Goal: Find specific page/section: Find specific page/section

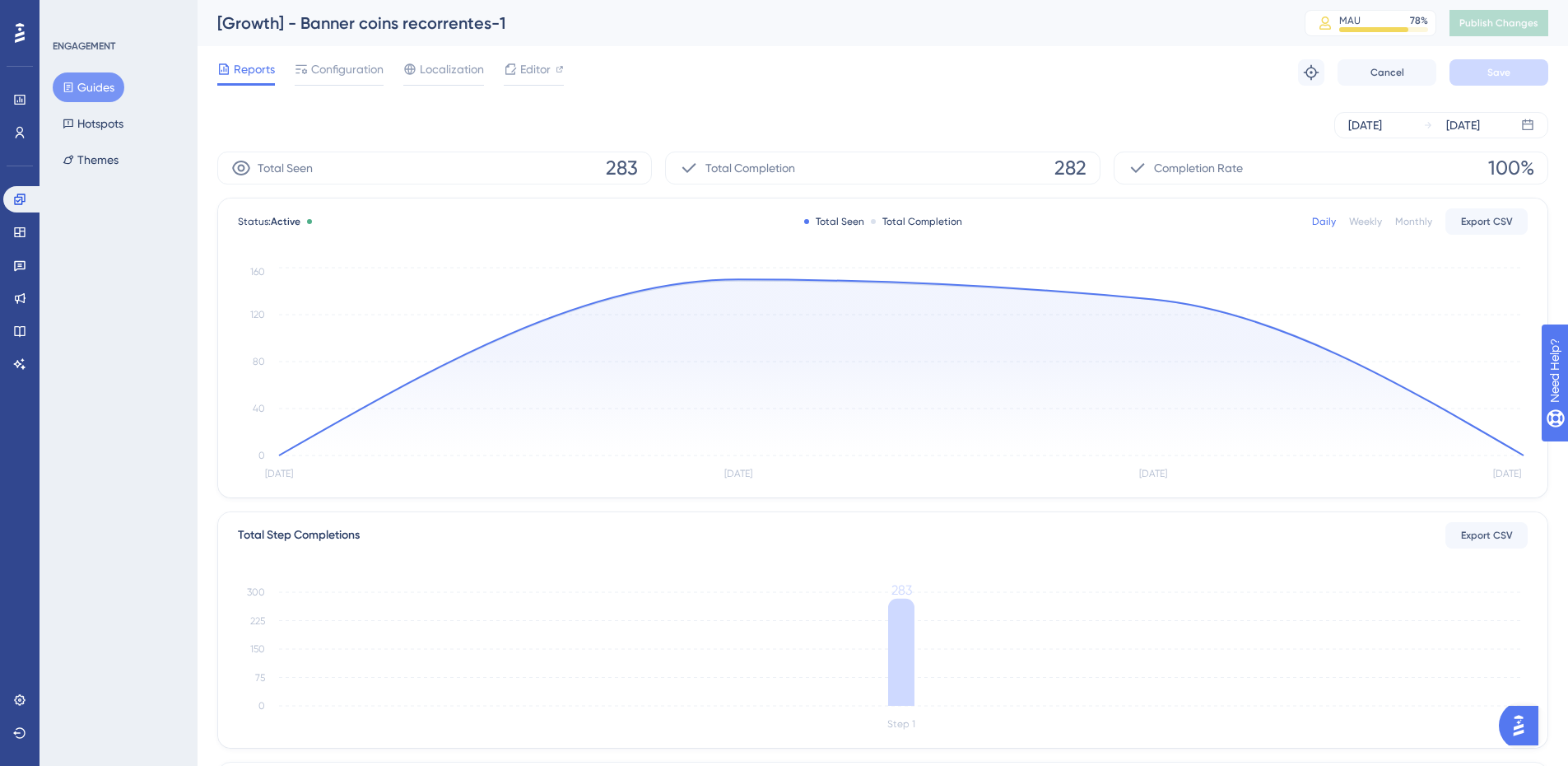
click at [85, 80] on button "Guides" at bounding box center [89, 87] width 72 height 30
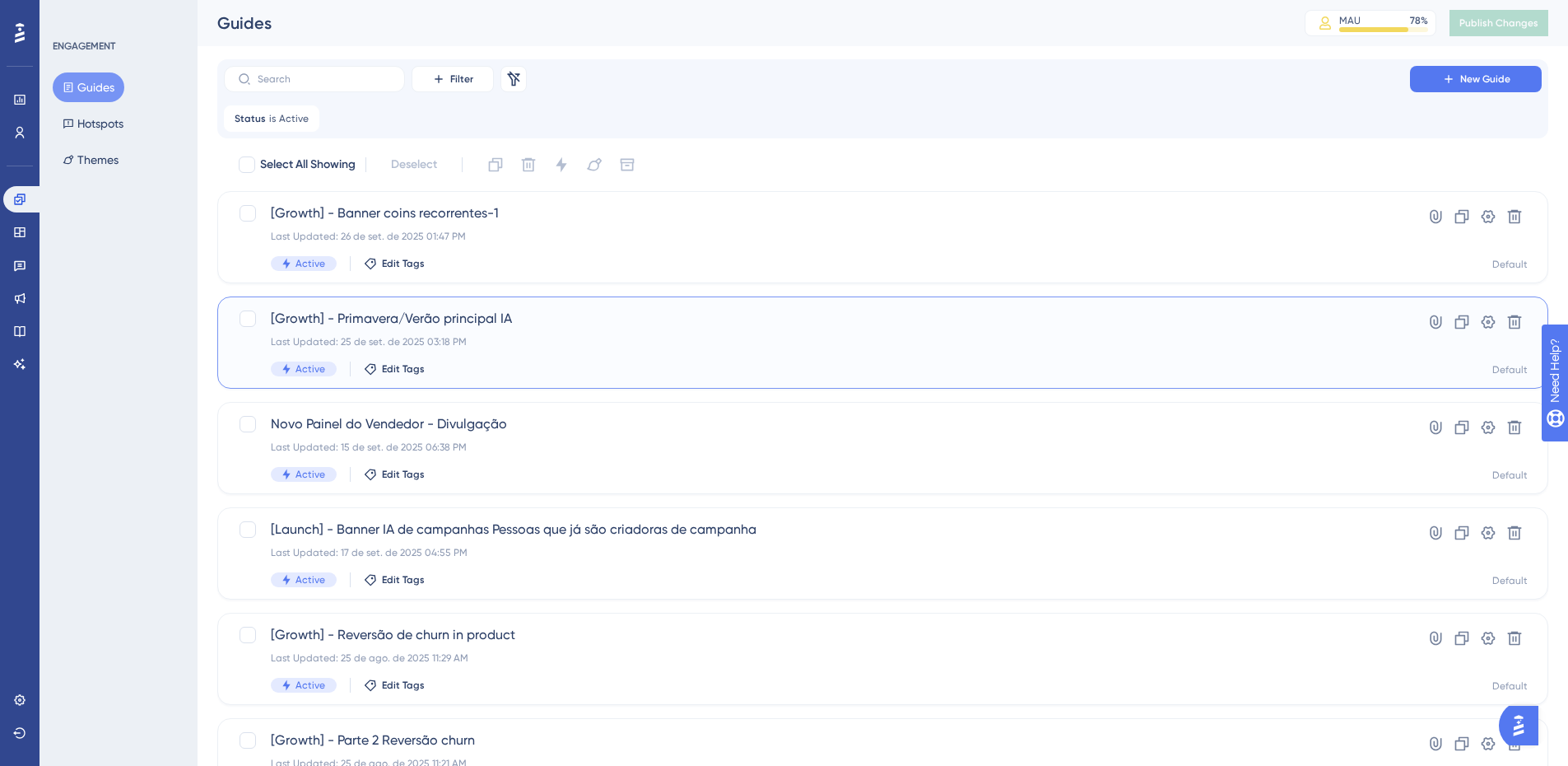
click at [659, 354] on div "[Growth] - Primavera/Verão principal IA Last Updated: 25 de set. de 2025 03:18 …" at bounding box center [817, 342] width 1092 height 68
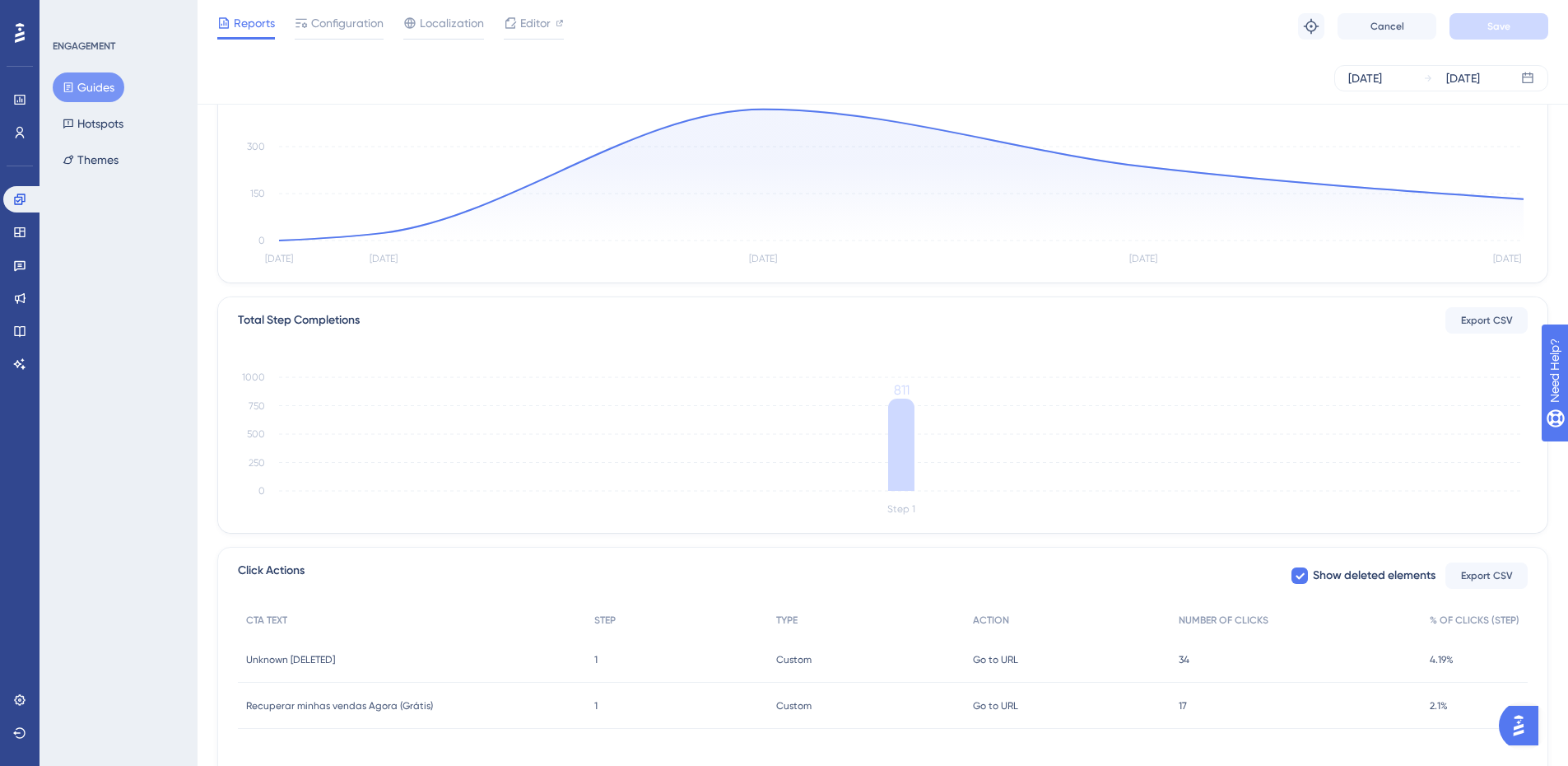
scroll to position [278, 0]
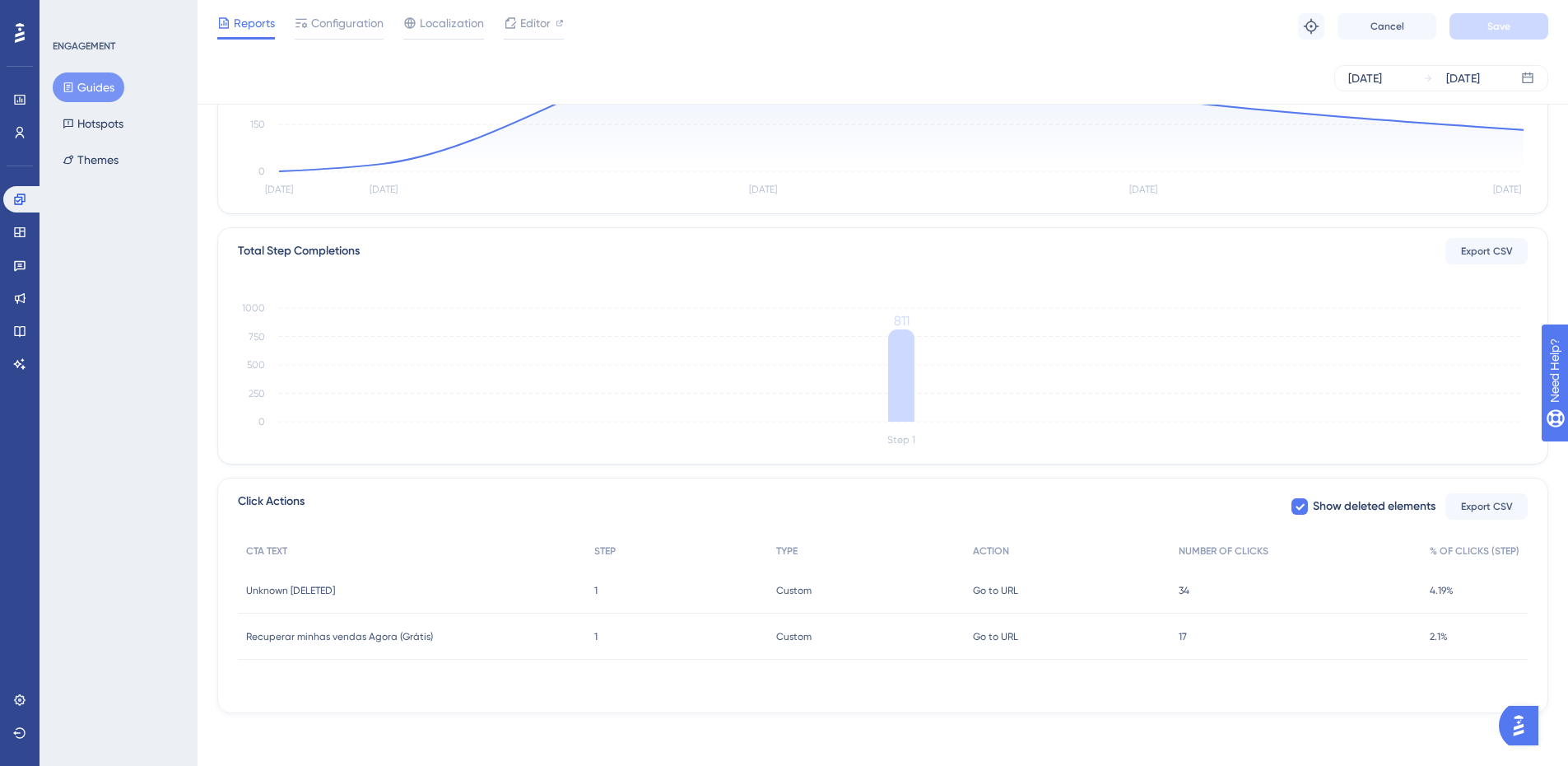
click at [416, 642] on span "Recuperar minhas vendas Agora (Grátis)" at bounding box center [339, 636] width 187 height 13
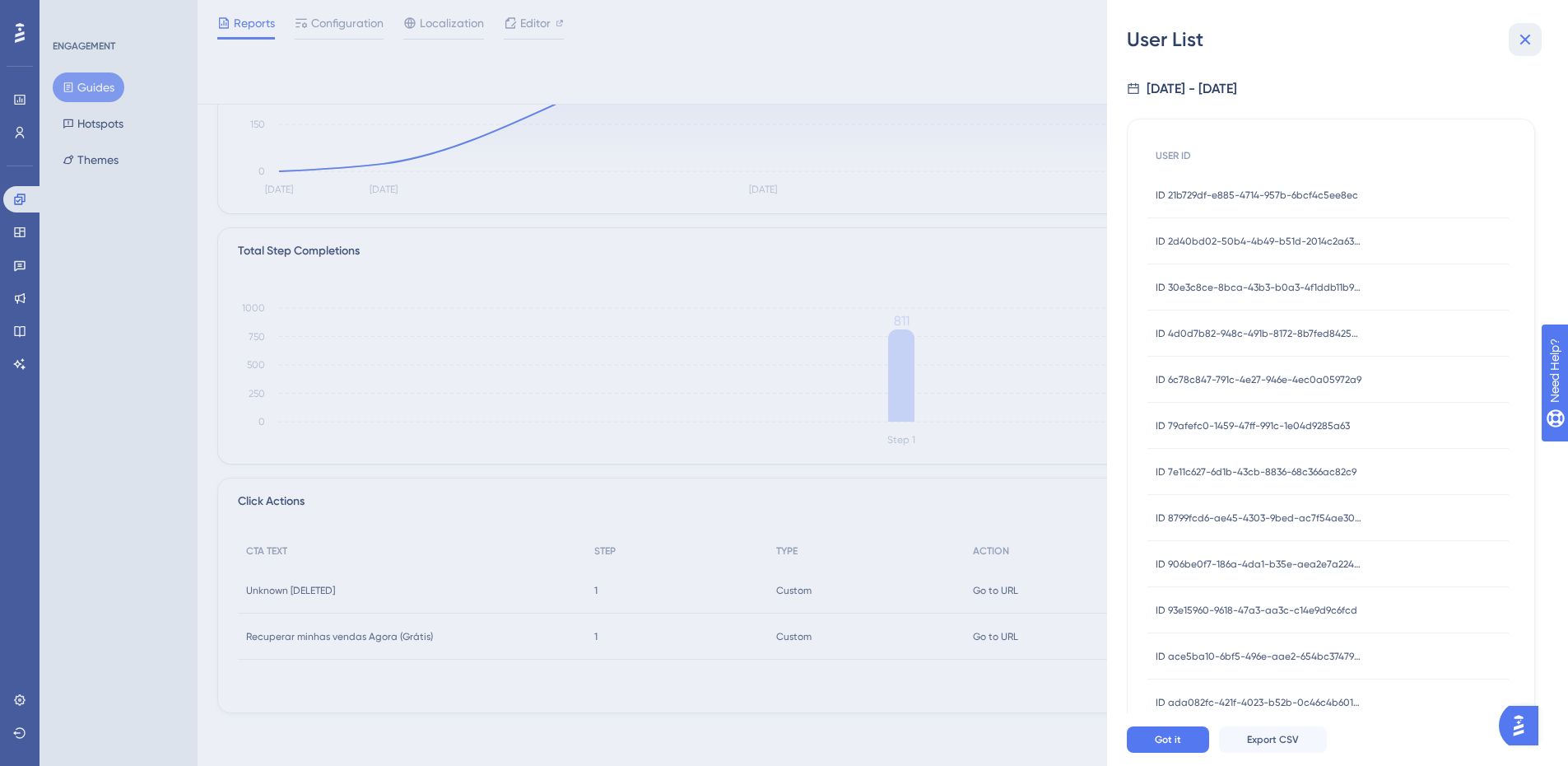
drag, startPoint x: 1513, startPoint y: 39, endPoint x: 960, endPoint y: 264, distance: 597.0
click at [1512, 38] on button at bounding box center [1525, 39] width 33 height 33
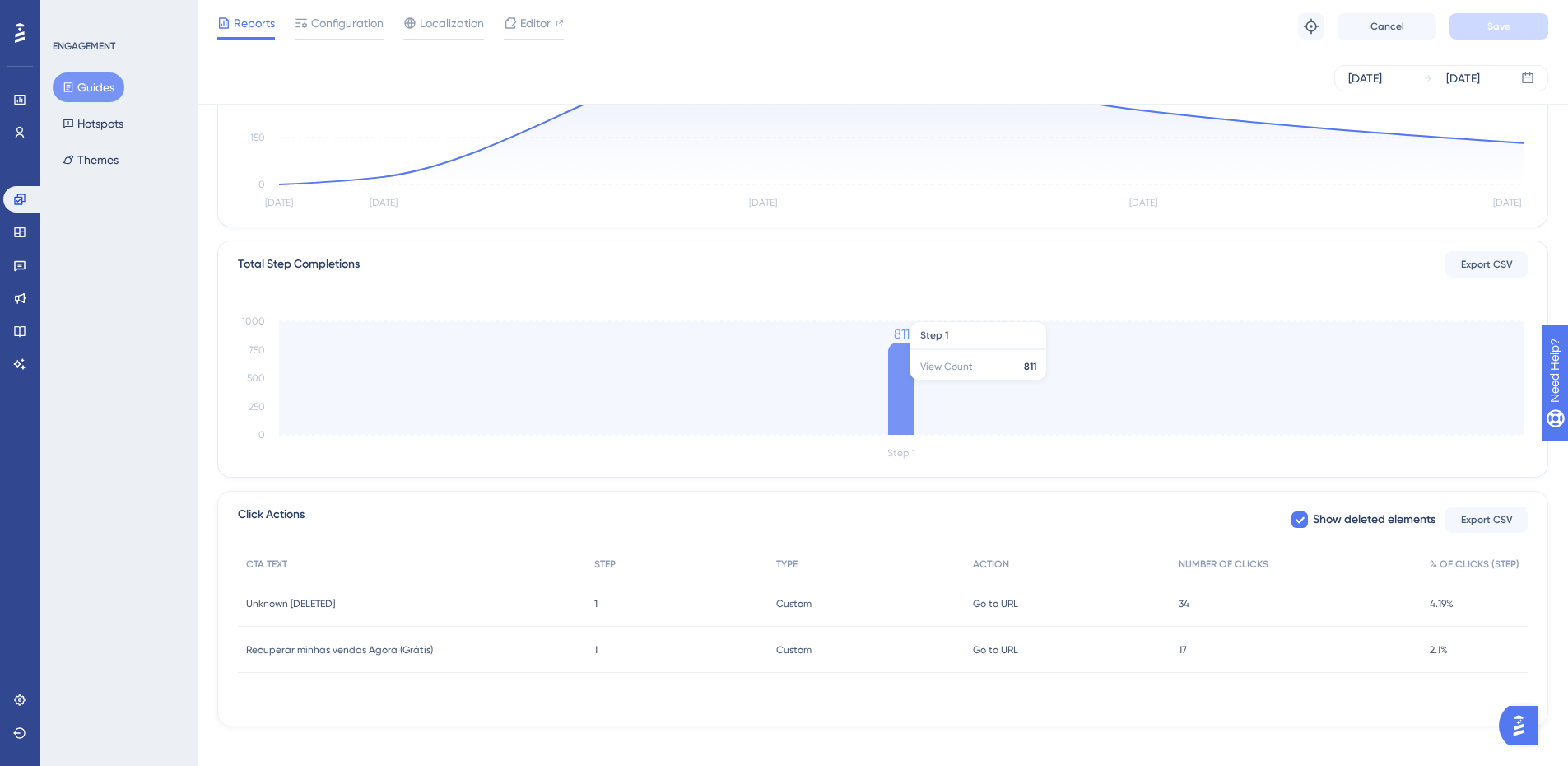
scroll to position [0, 0]
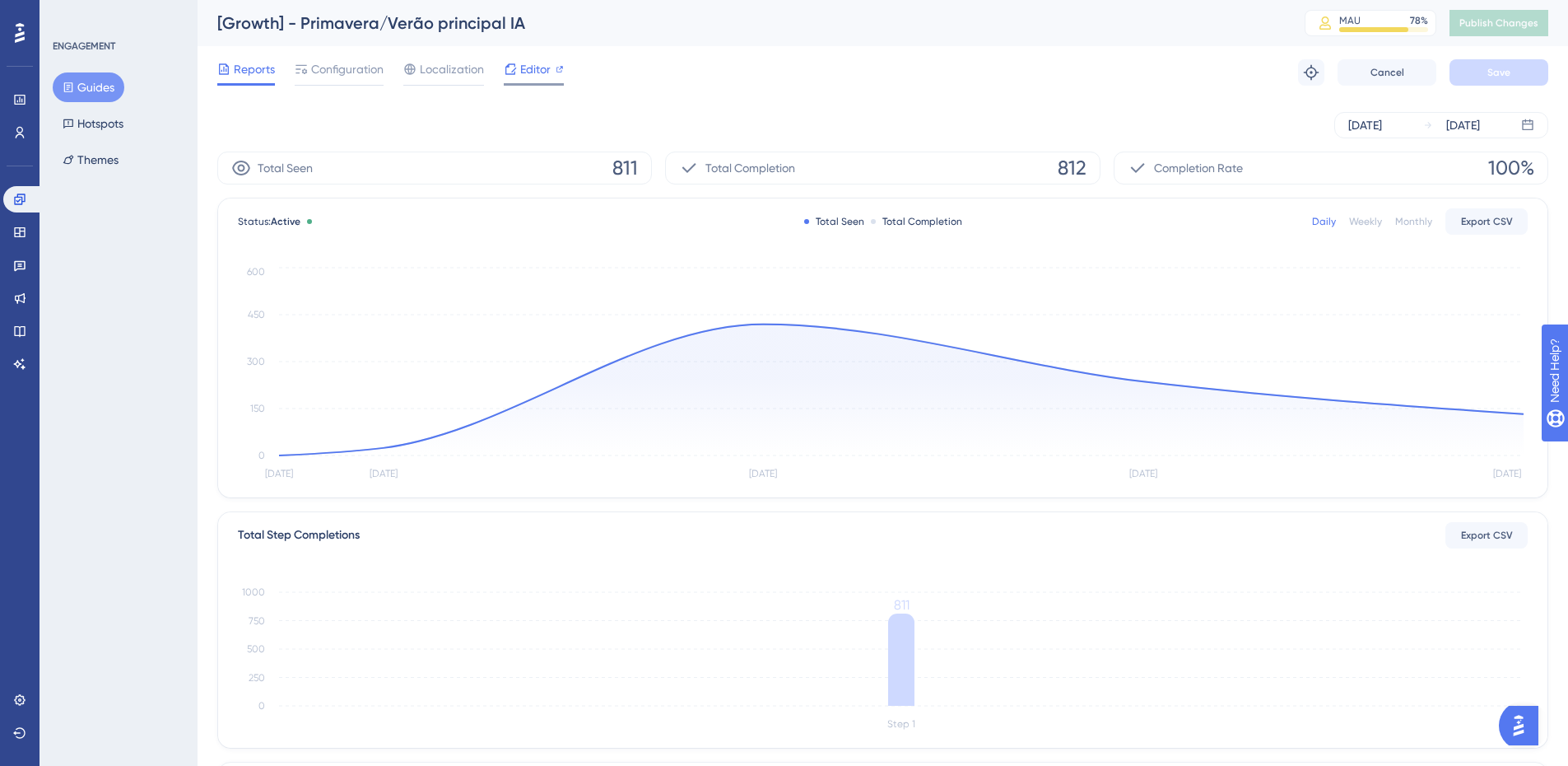
click at [554, 71] on div "Editor" at bounding box center [534, 68] width 60 height 20
click at [101, 94] on button "Guides" at bounding box center [89, 87] width 72 height 30
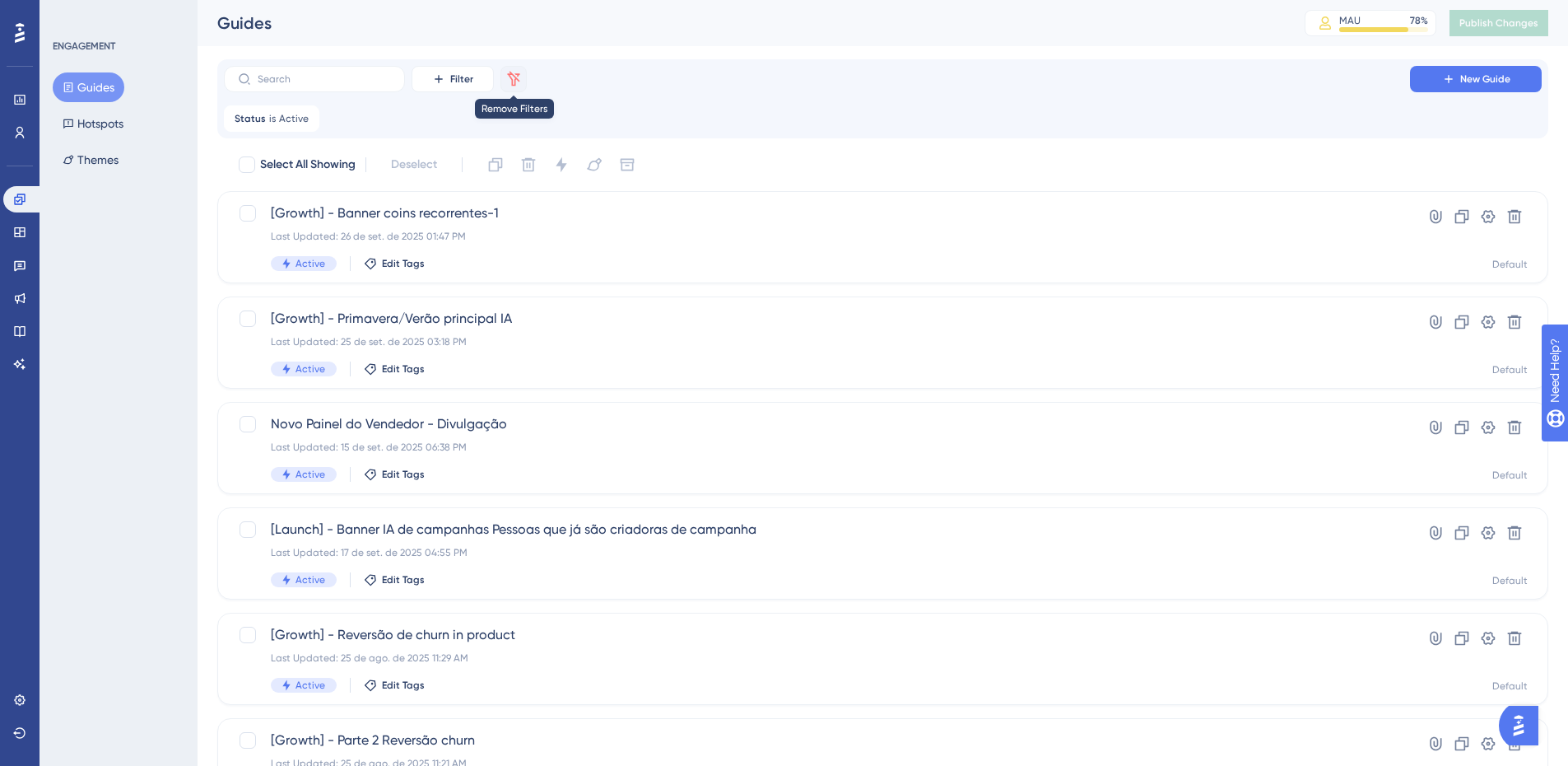
click at [503, 83] on button at bounding box center [514, 79] width 26 height 27
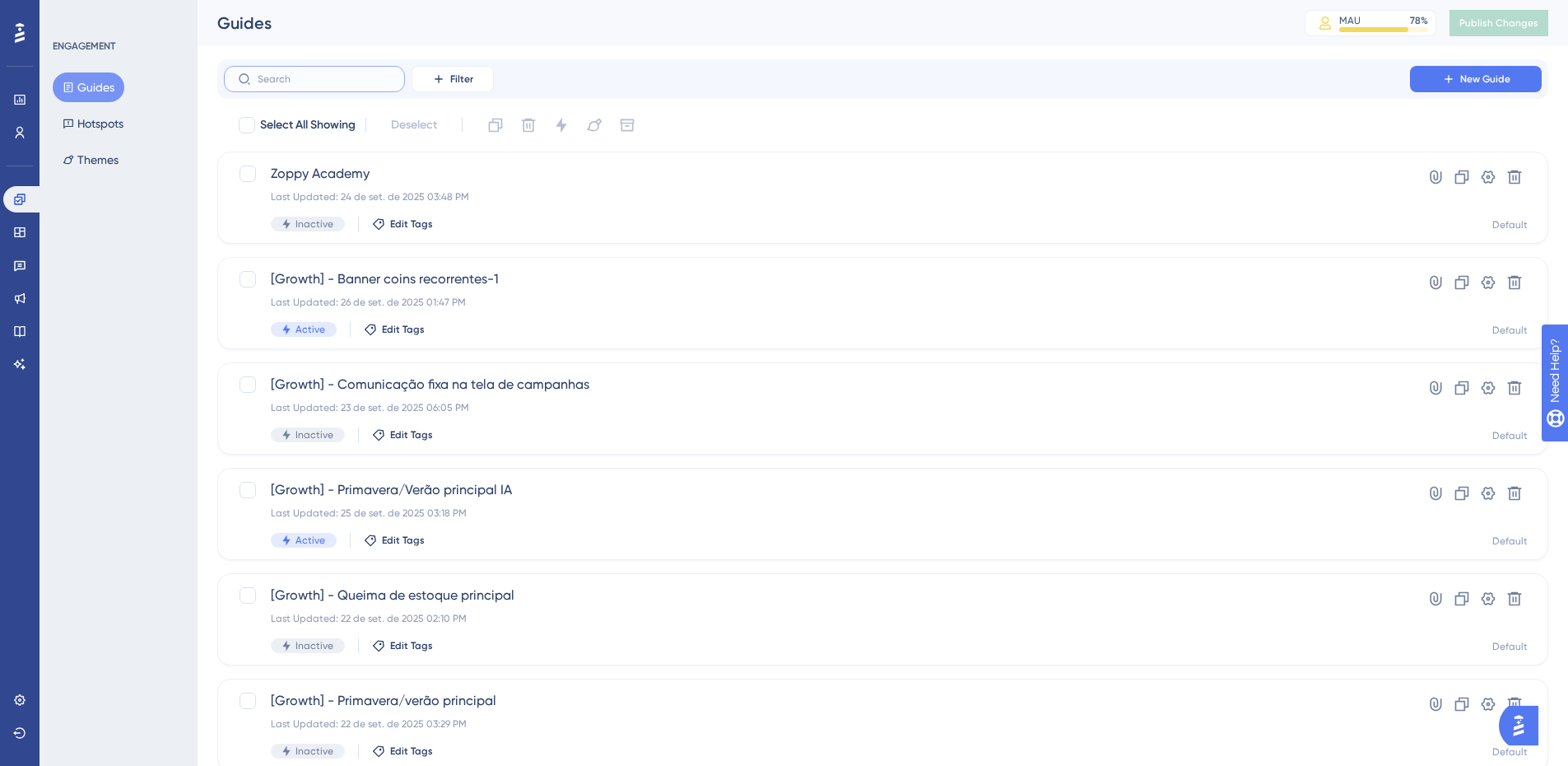
click at [344, 75] on input "text" at bounding box center [325, 79] width 133 height 11
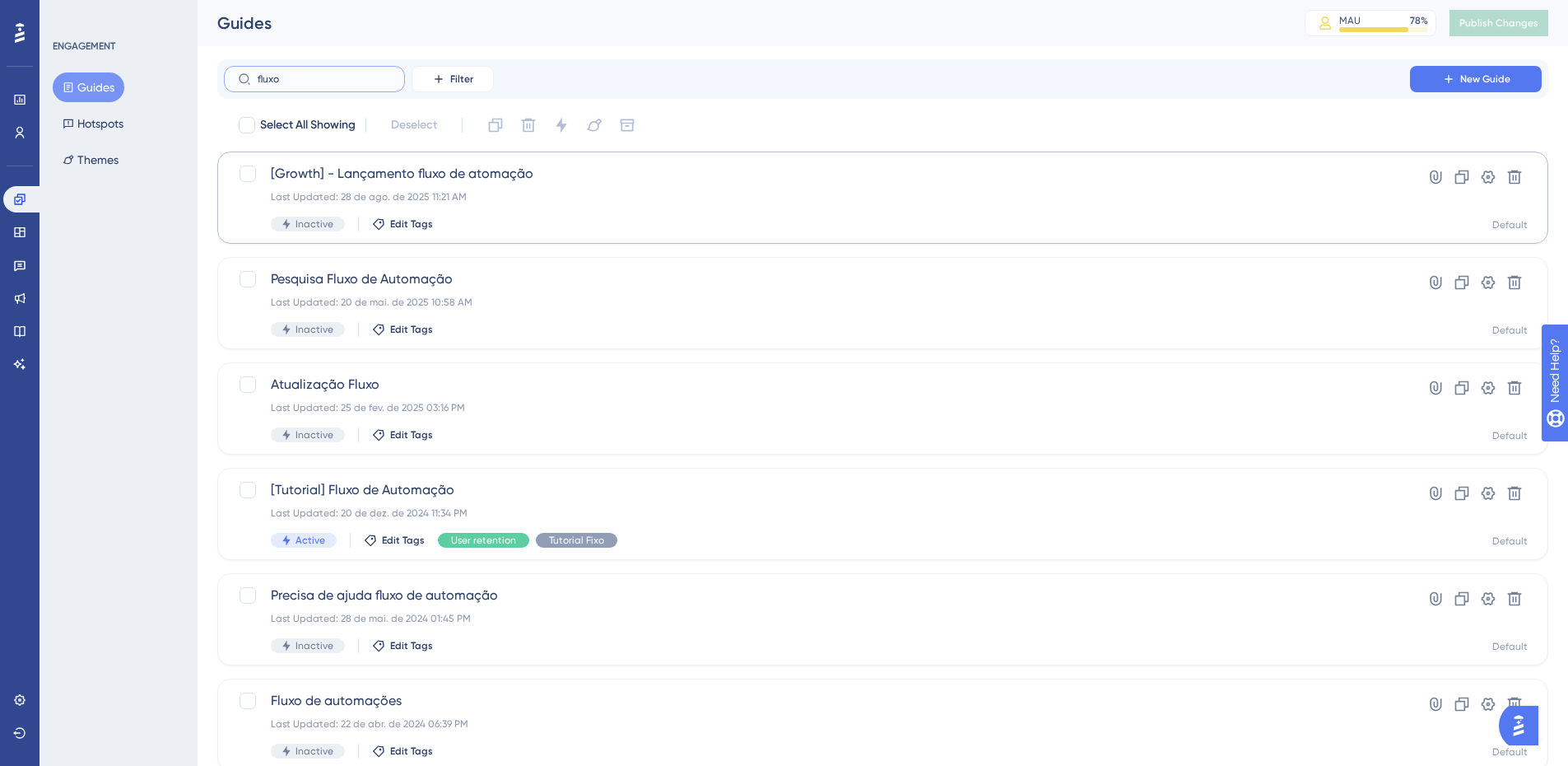
type input "fluxo"
click at [617, 196] on div "Last Updated: 28 de ago. de 2025 11:21 AM" at bounding box center [817, 197] width 1092 height 13
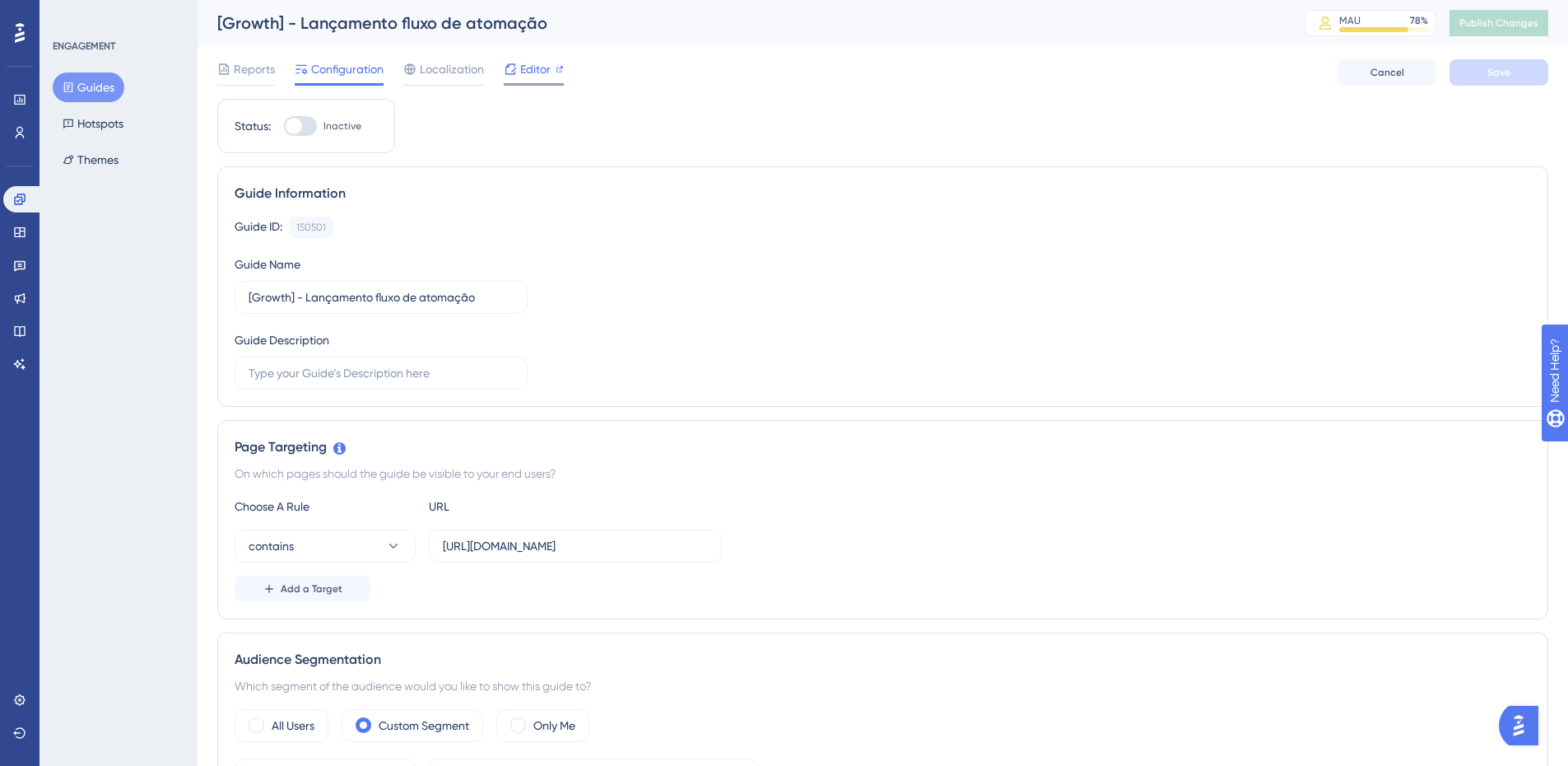
click at [531, 68] on span "Editor" at bounding box center [536, 68] width 31 height 20
